Goal: Information Seeking & Learning: Learn about a topic

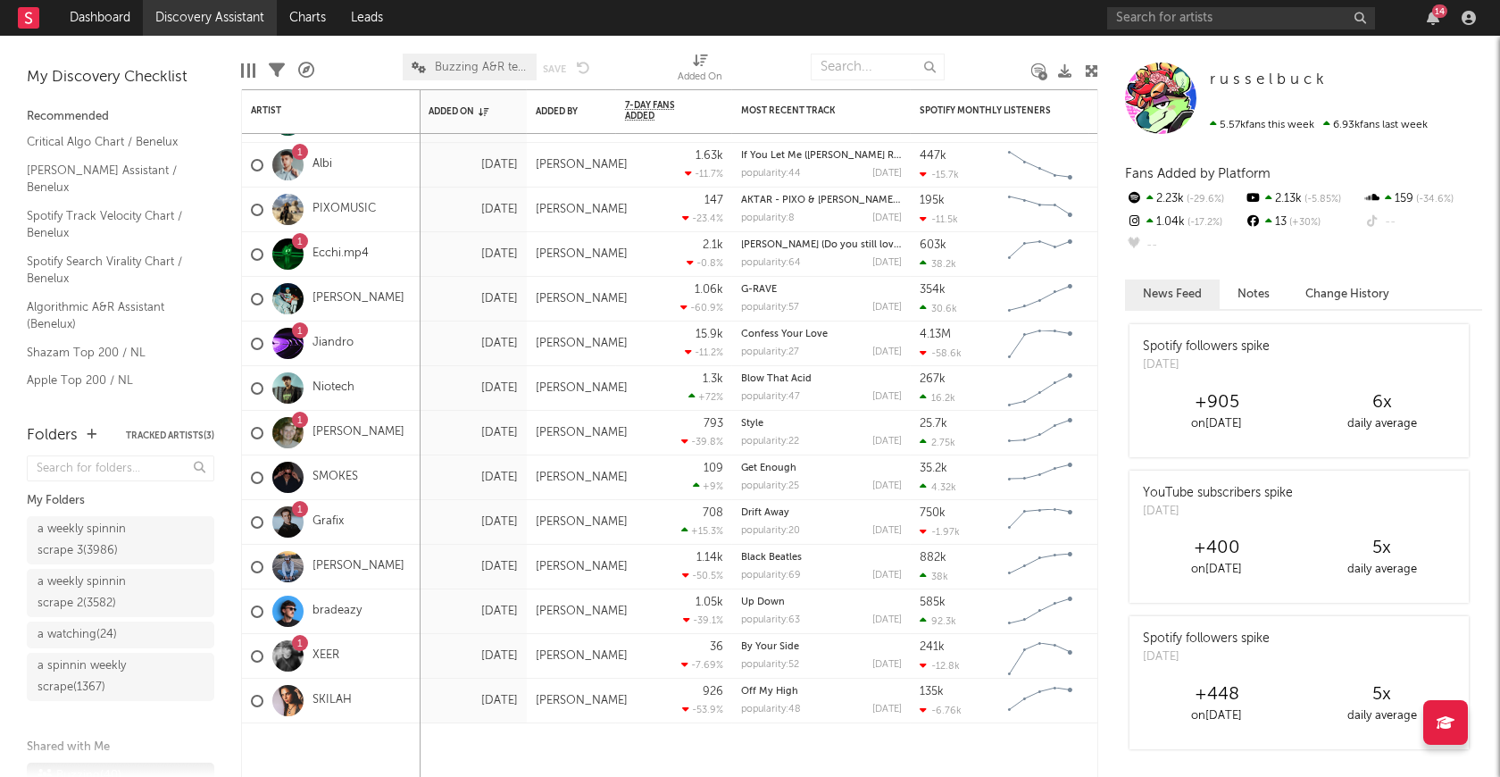
click at [177, 21] on link "Discovery Assistant" at bounding box center [210, 18] width 134 height 36
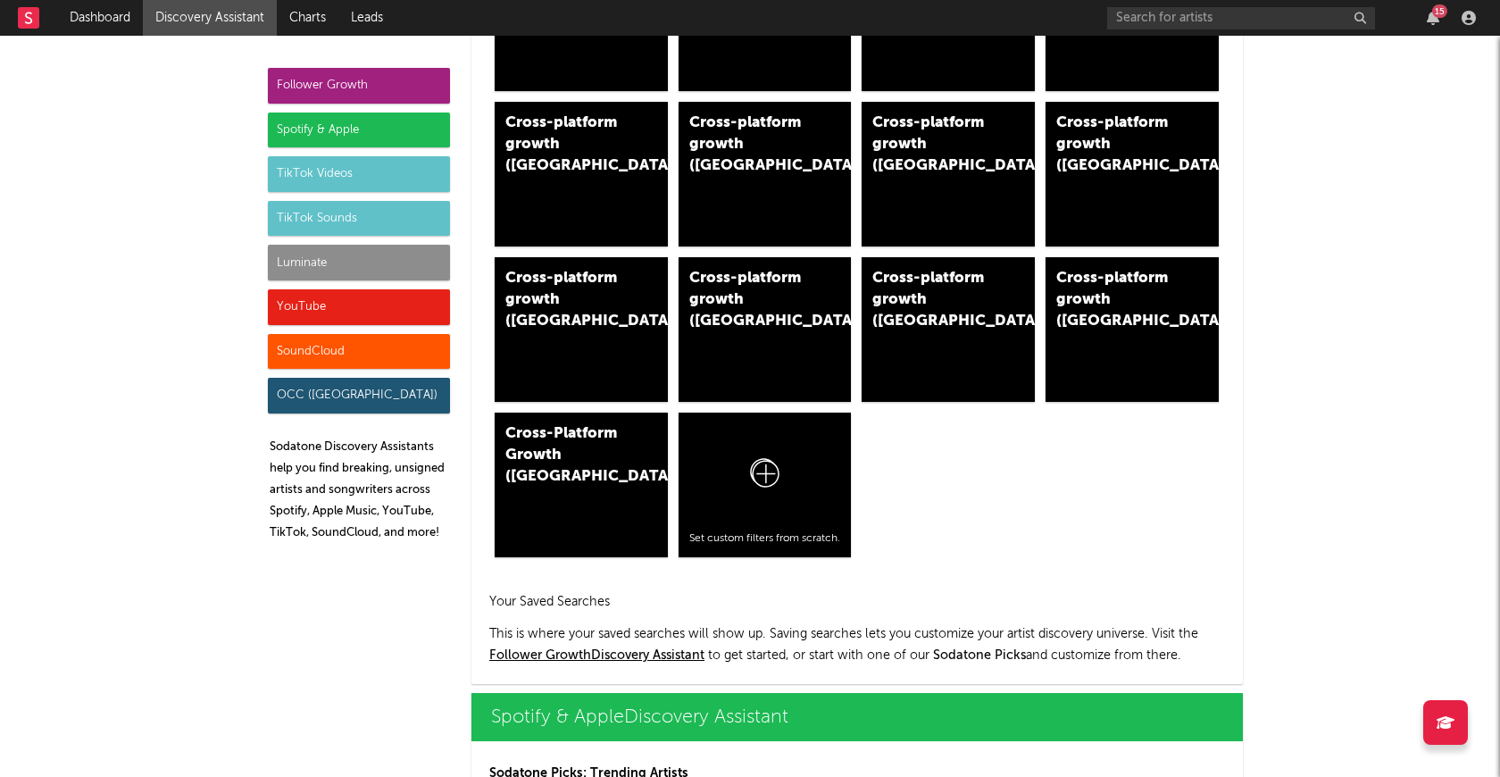
scroll to position [1858, 0]
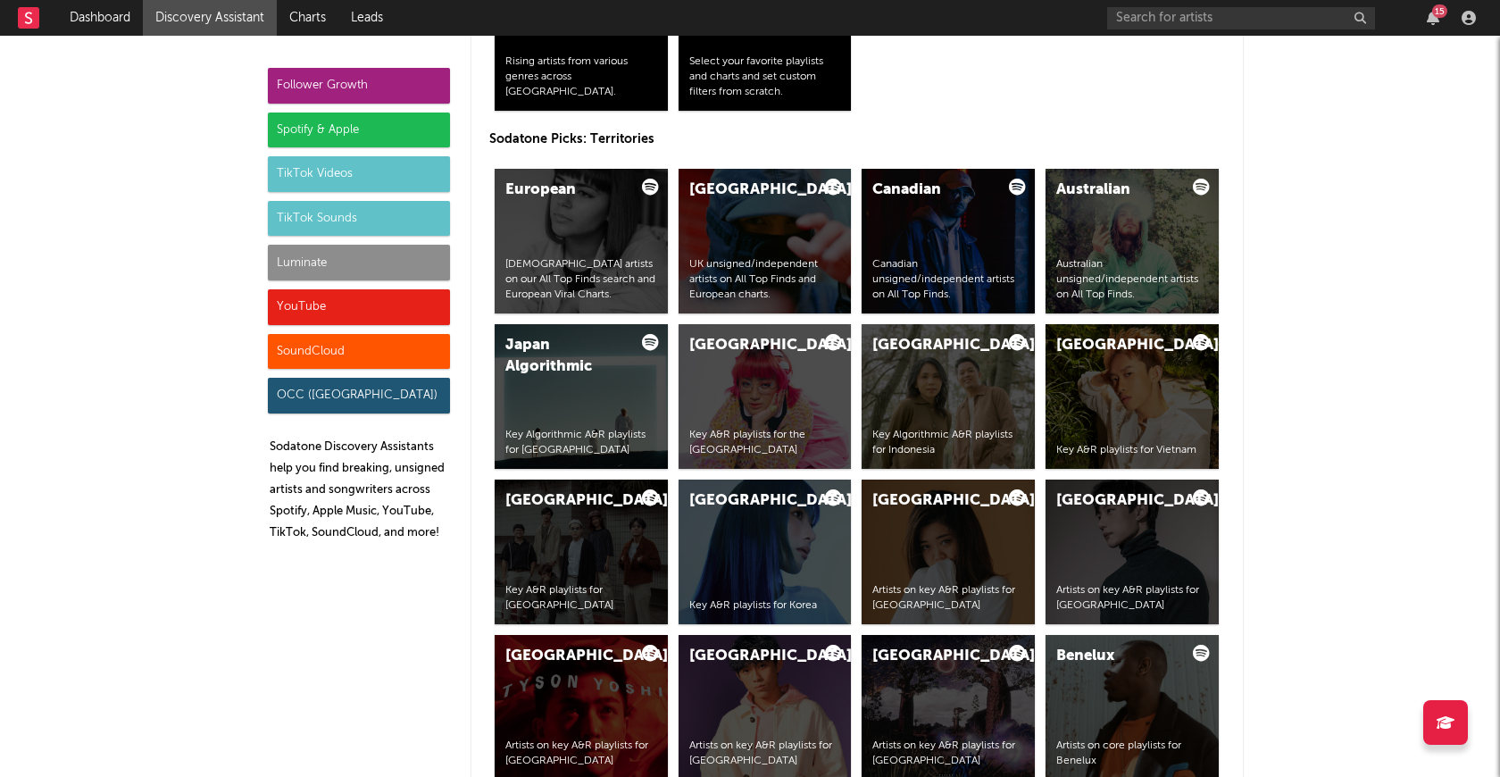
click at [389, 360] on div "SoundCloud" at bounding box center [359, 352] width 182 height 36
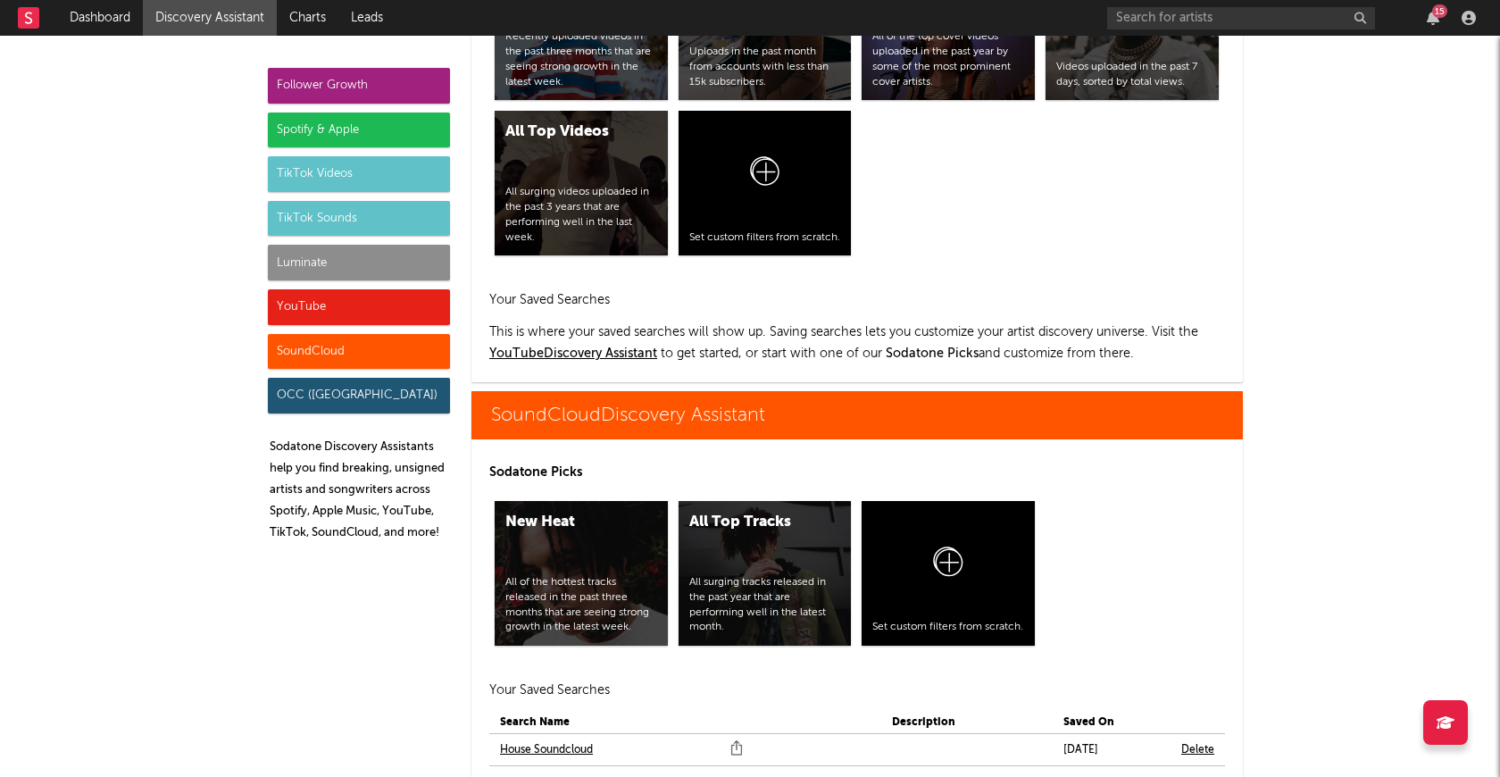
scroll to position [10584, 0]
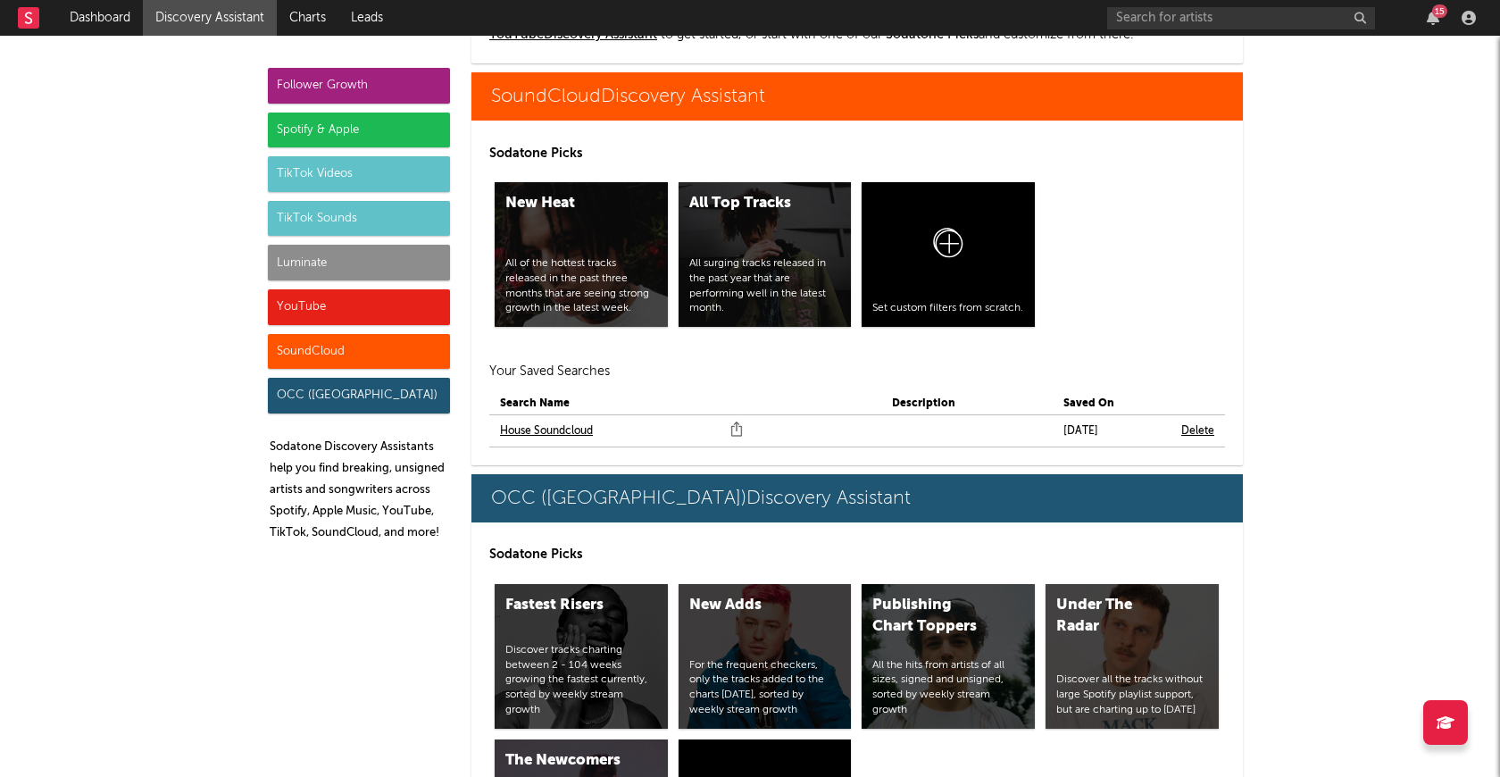
click at [578, 430] on link "House Soundcloud" at bounding box center [546, 431] width 93 height 21
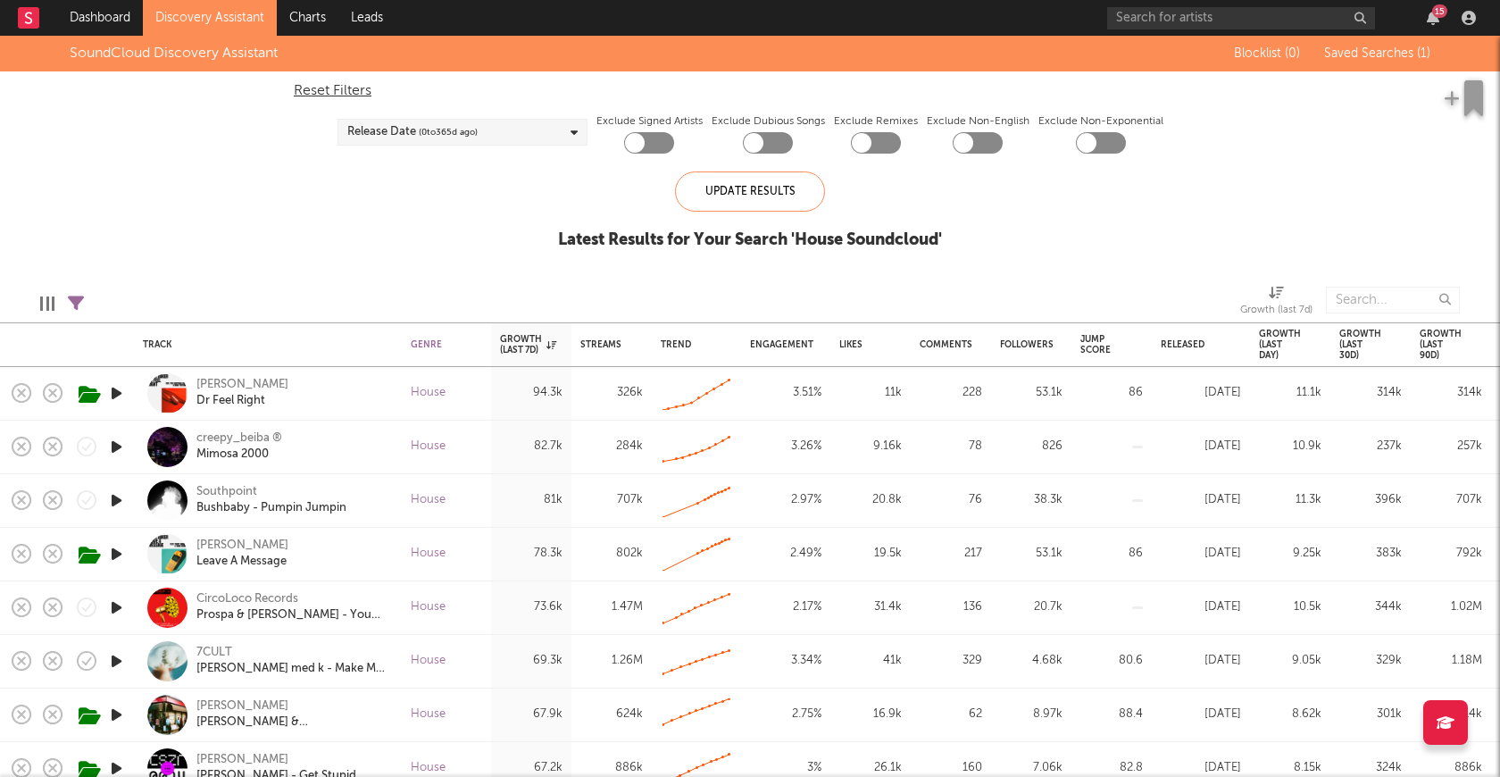
click at [117, 443] on icon "button" at bounding box center [116, 447] width 19 height 22
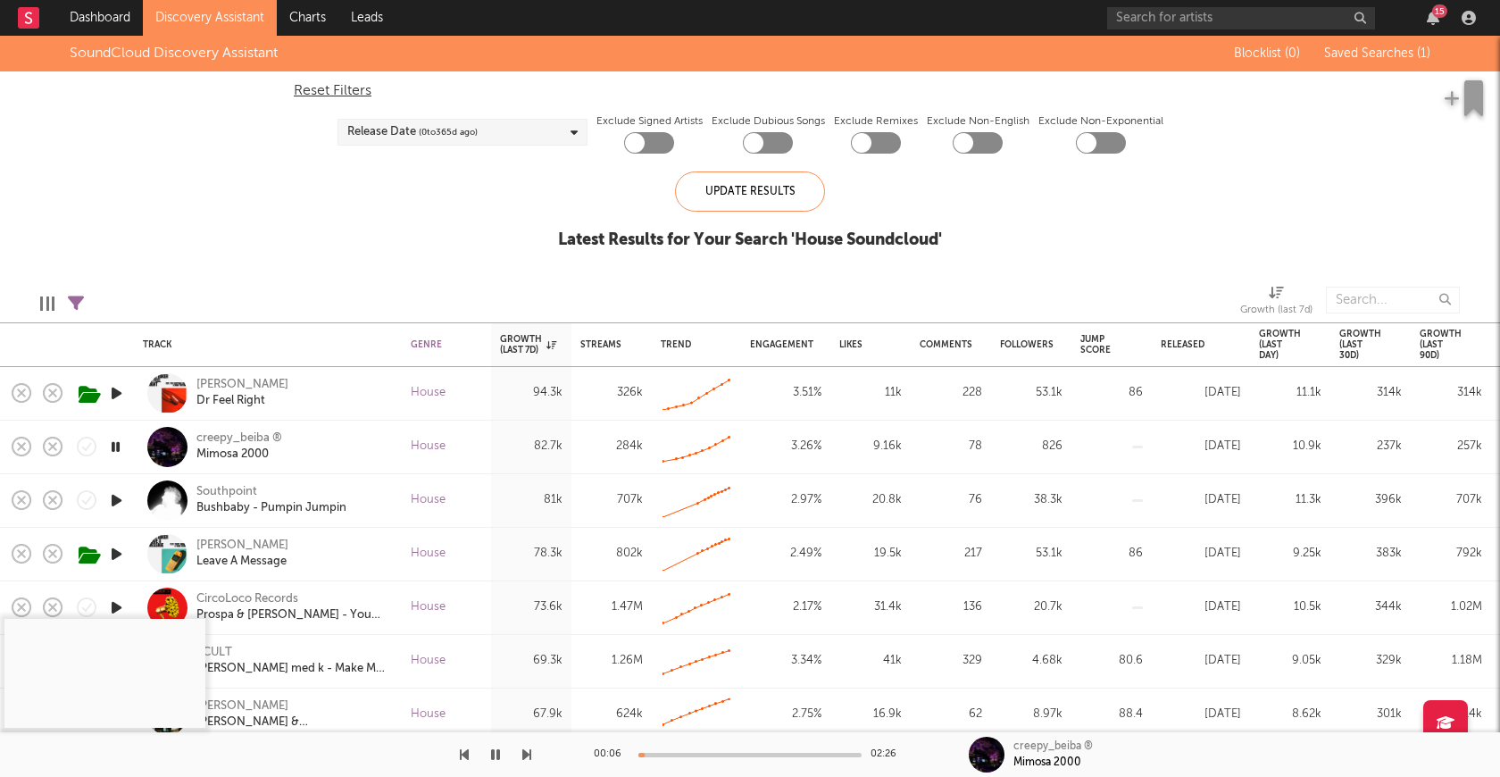
click at [706, 755] on div at bounding box center [750, 755] width 223 height 4
click at [773, 754] on div at bounding box center [750, 755] width 223 height 4
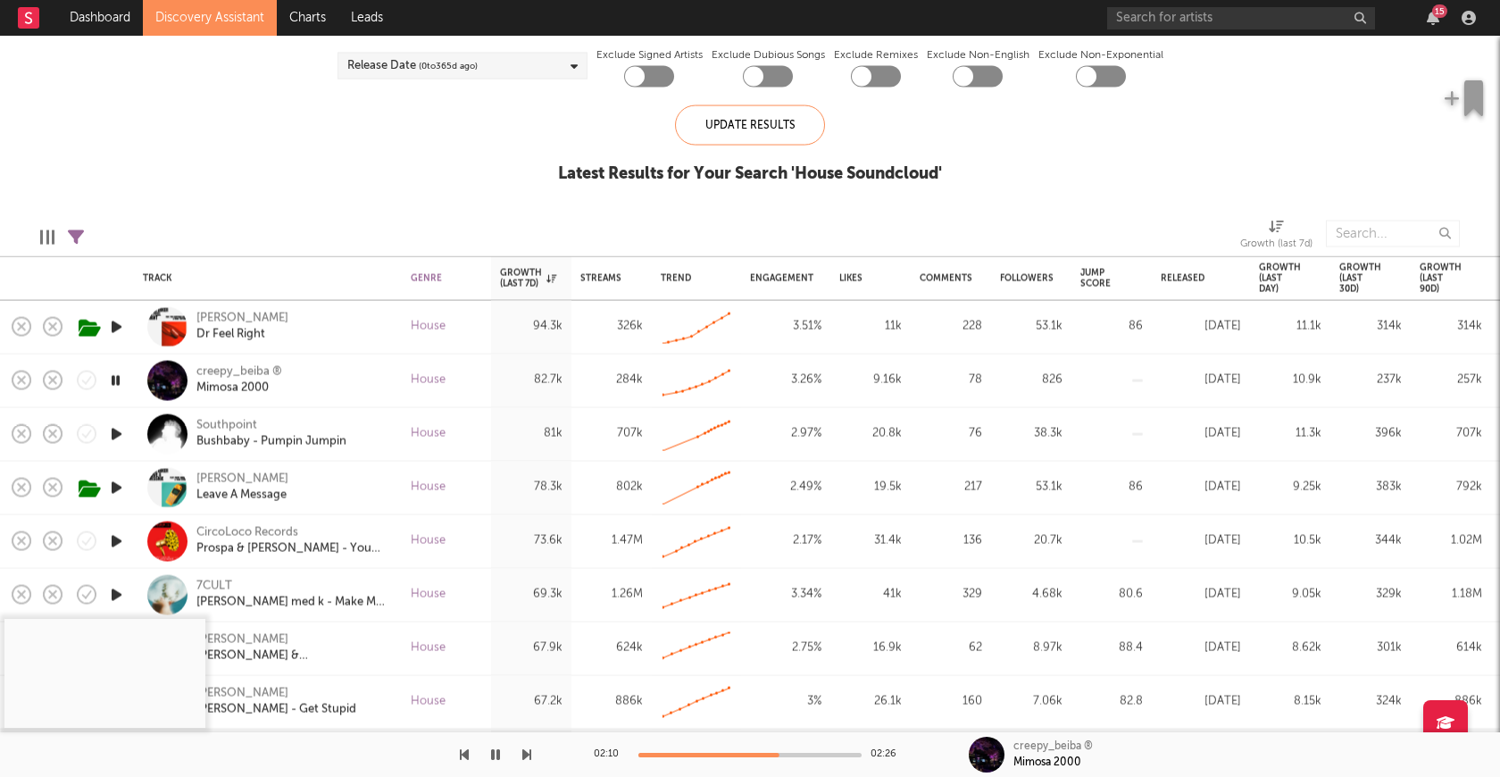
click at [117, 377] on icon "button" at bounding box center [115, 381] width 17 height 22
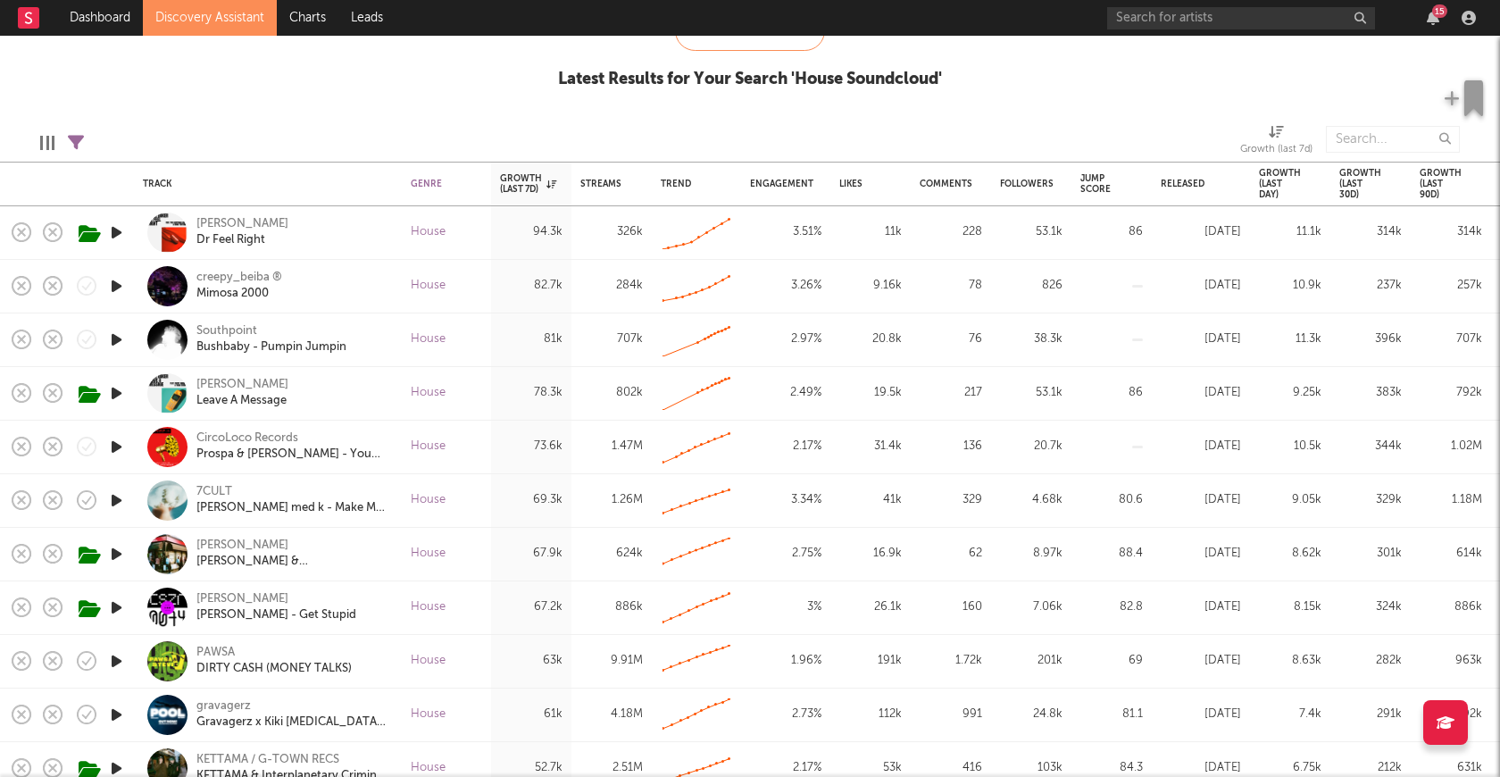
click at [120, 288] on icon "button" at bounding box center [116, 286] width 19 height 22
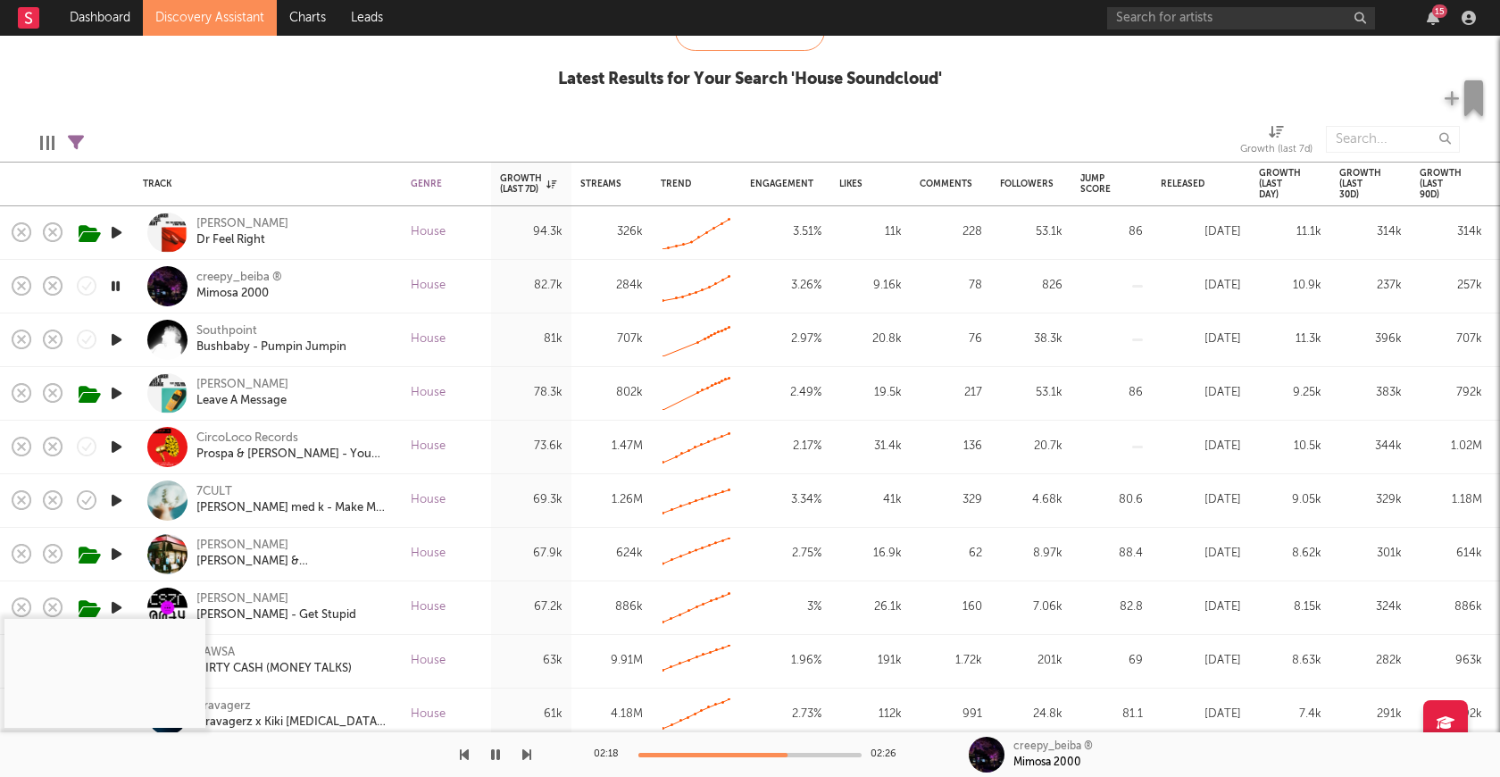
click at [116, 289] on icon "button" at bounding box center [115, 286] width 17 height 22
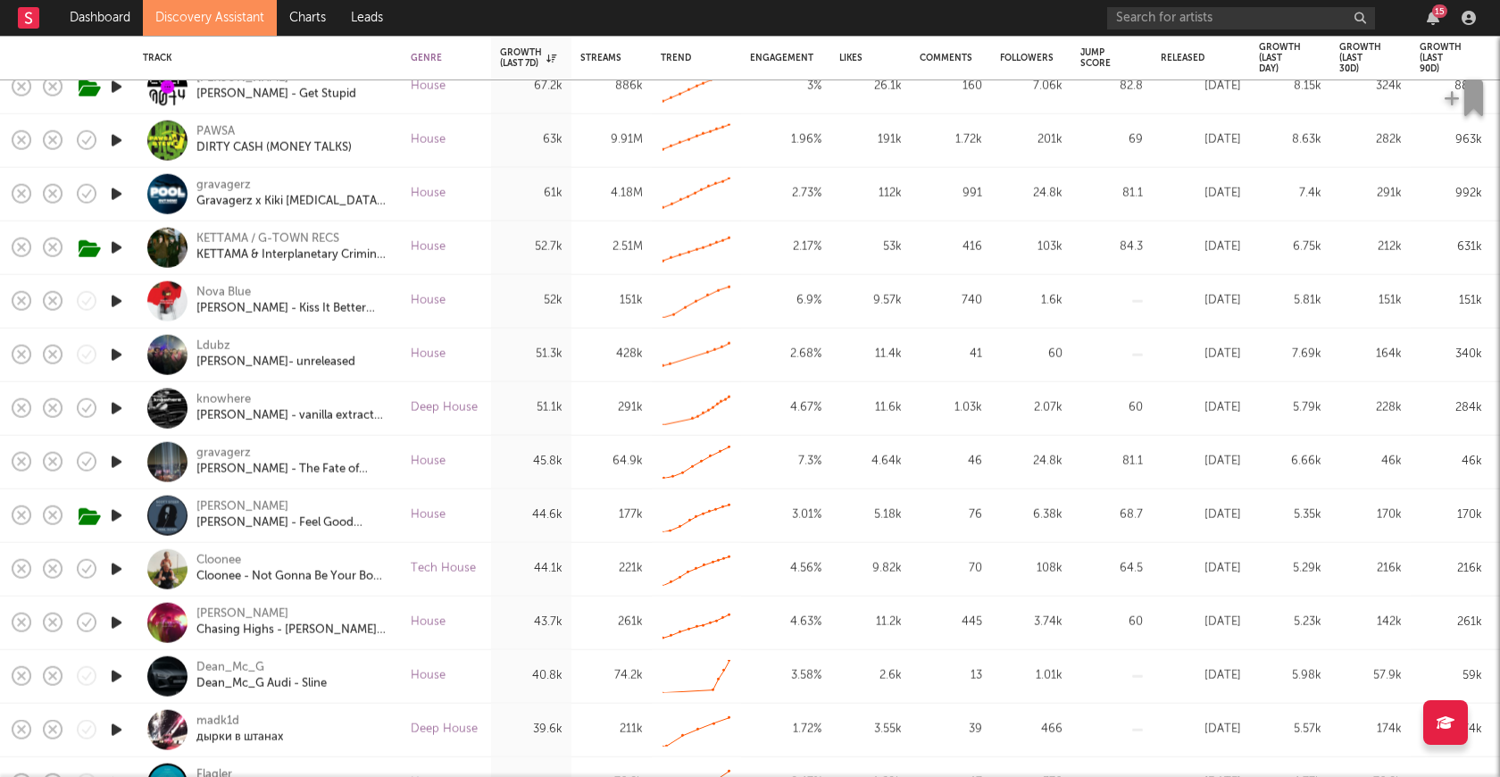
click at [119, 295] on icon "button" at bounding box center [116, 301] width 19 height 22
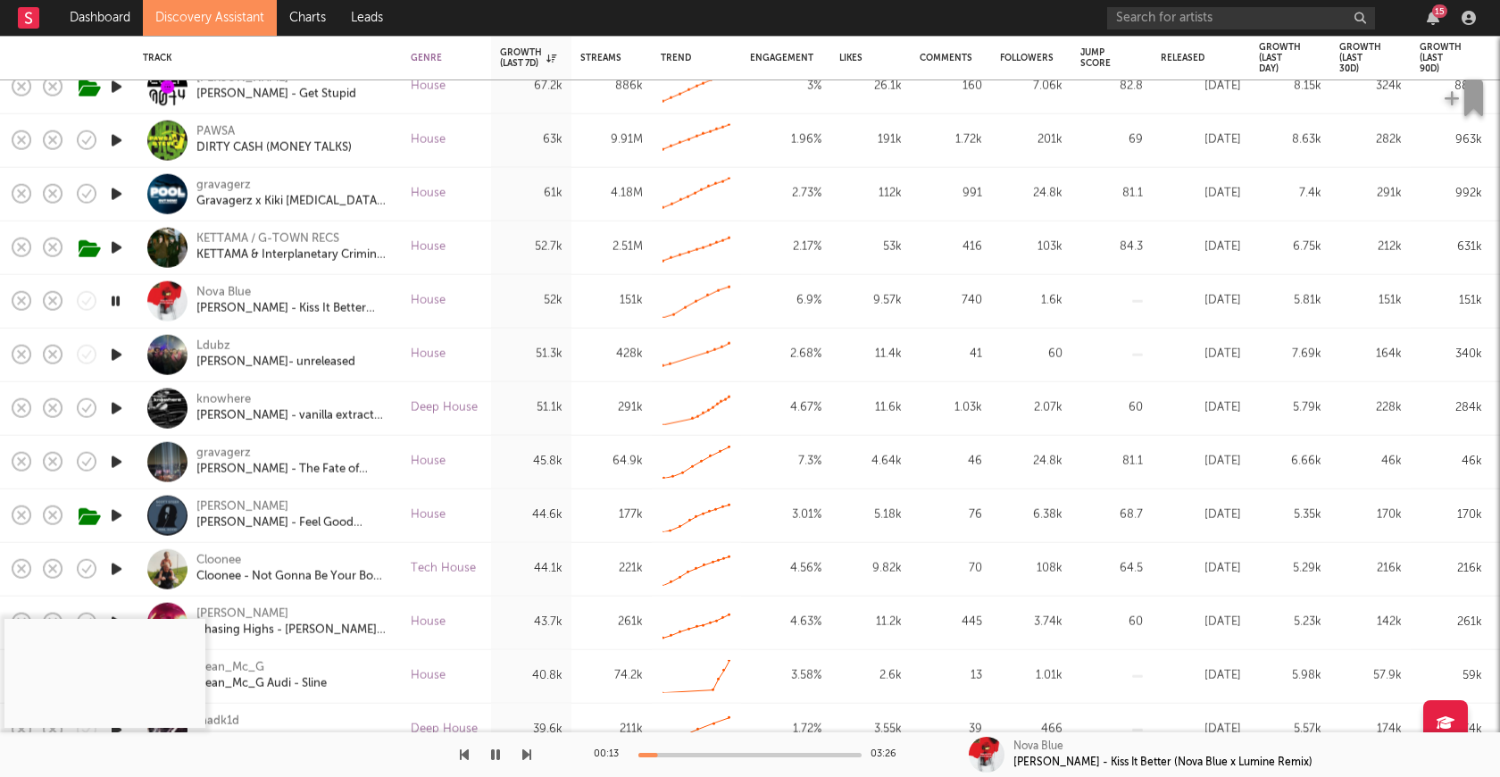
click at [115, 300] on icon "button" at bounding box center [115, 301] width 17 height 22
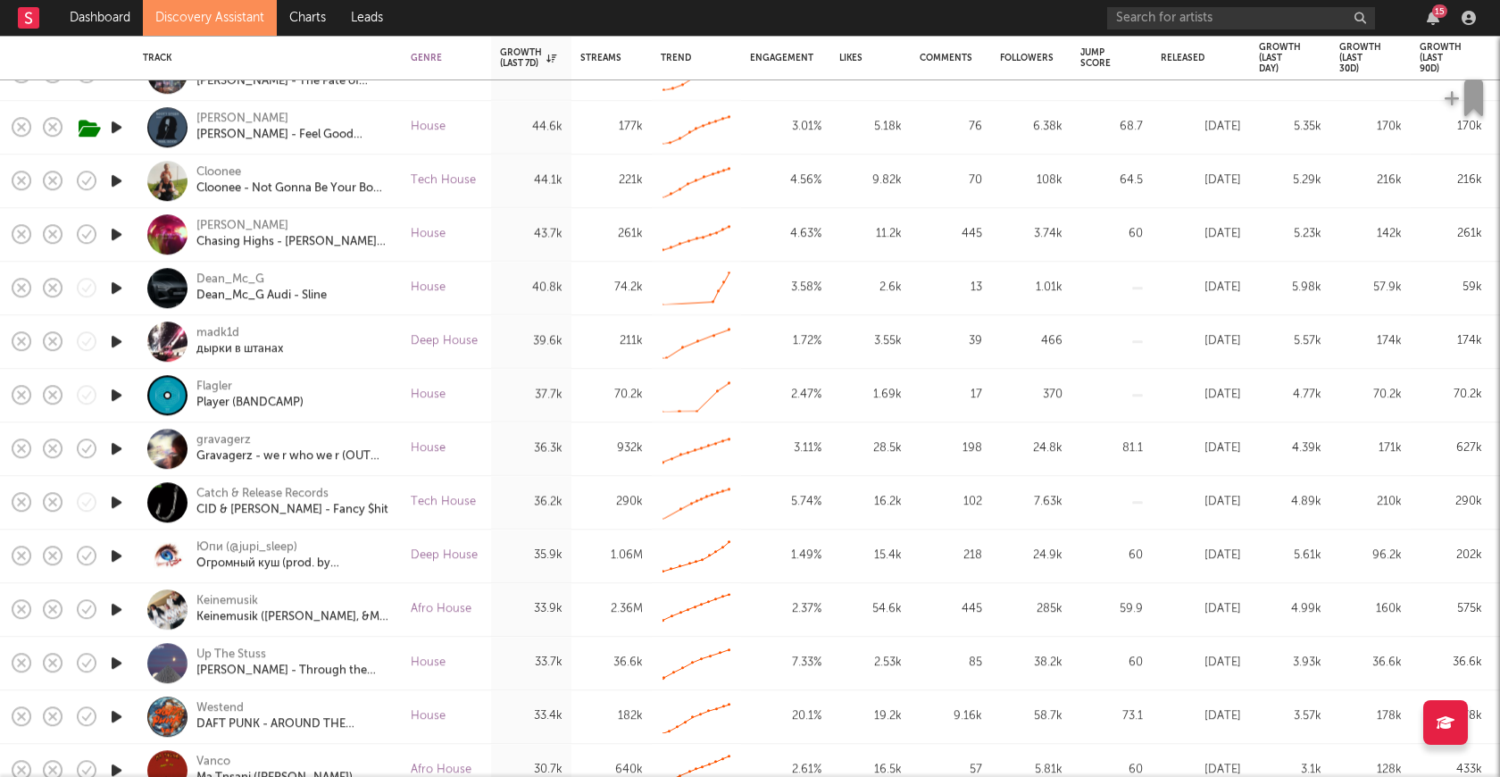
click at [113, 396] on icon "button" at bounding box center [116, 395] width 19 height 22
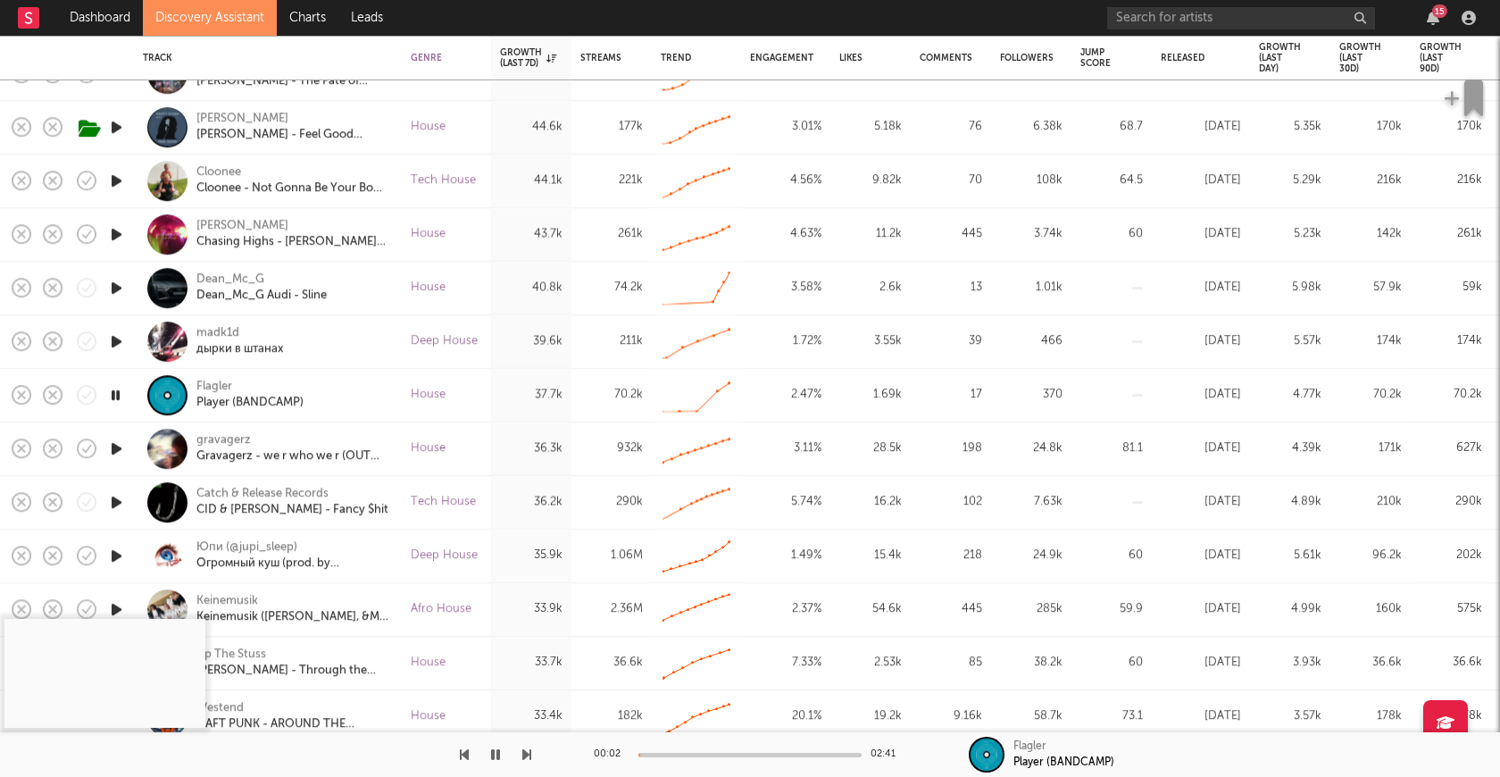
click at [698, 758] on div "00:02 02:41" at bounding box center [750, 754] width 313 height 45
click at [703, 755] on div at bounding box center [750, 755] width 223 height 4
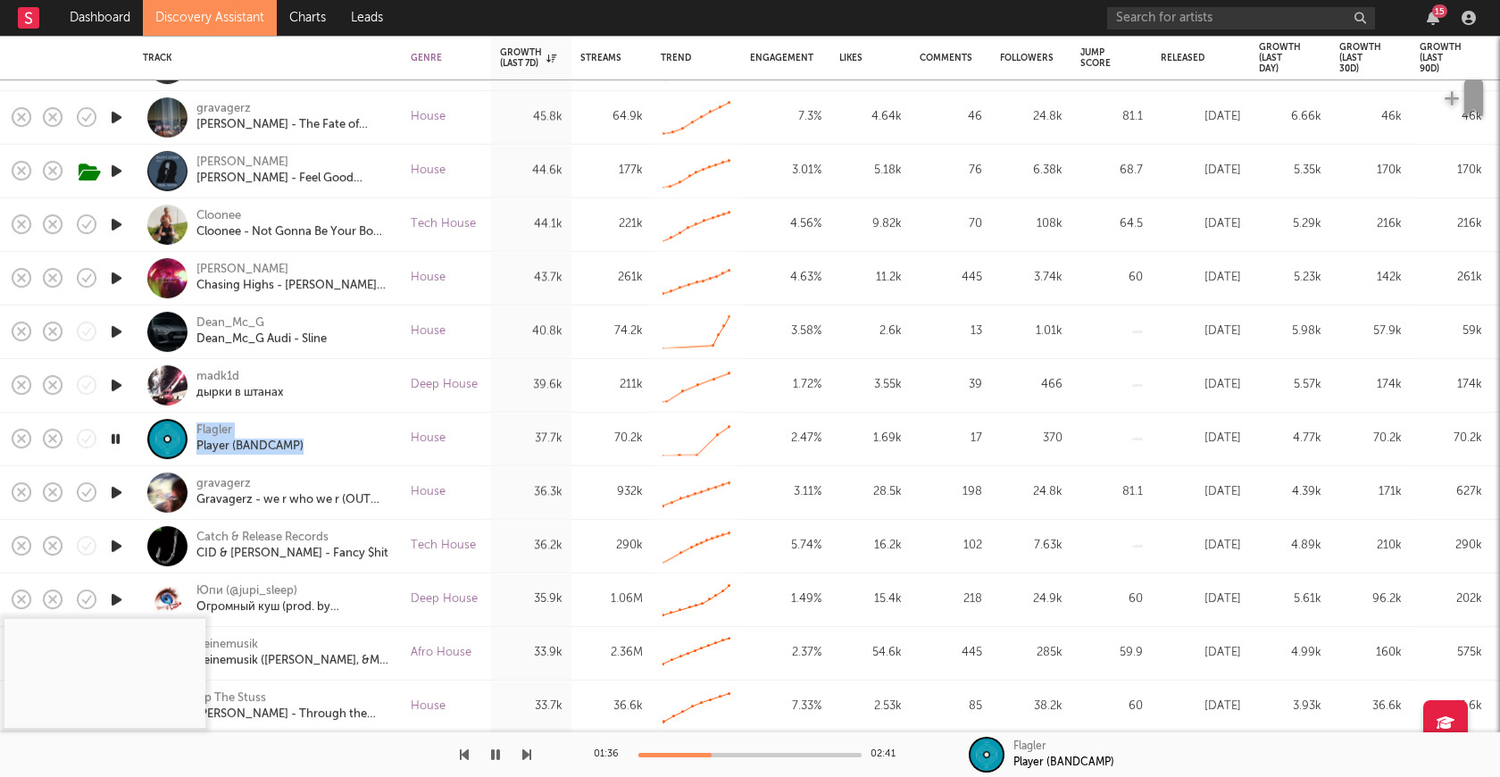
click at [121, 444] on icon "button" at bounding box center [115, 439] width 17 height 22
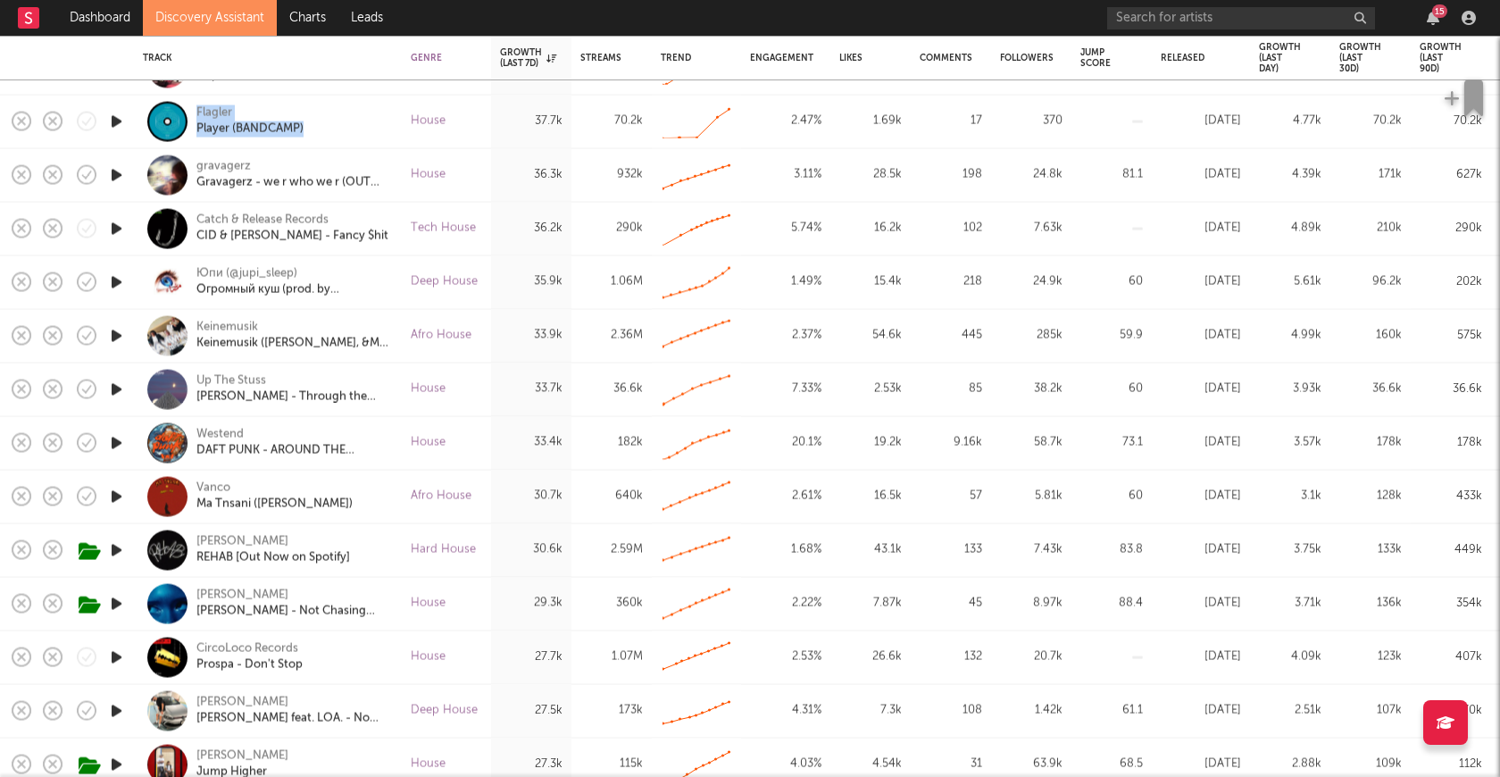
click at [114, 387] on icon "button" at bounding box center [116, 390] width 19 height 22
